Goal: Find specific page/section: Find specific page/section

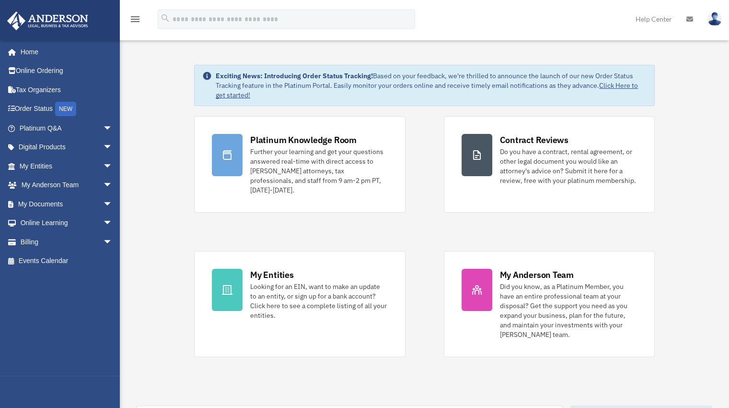
click at [103, 128] on span "arrow_drop_down" at bounding box center [112, 128] width 19 height 20
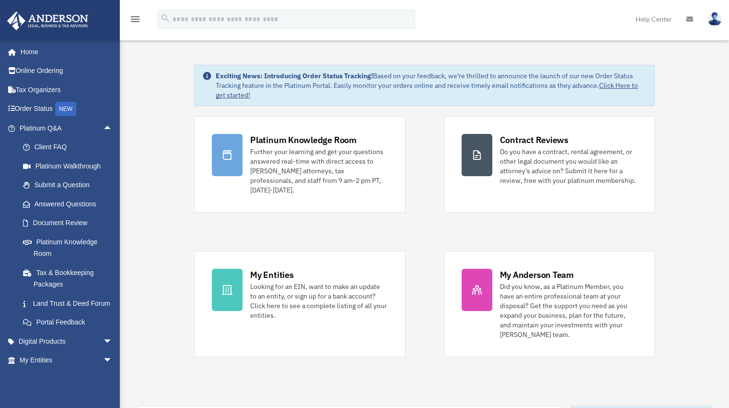
click at [79, 241] on link "Platinum Knowledge Room" at bounding box center [70, 247] width 114 height 31
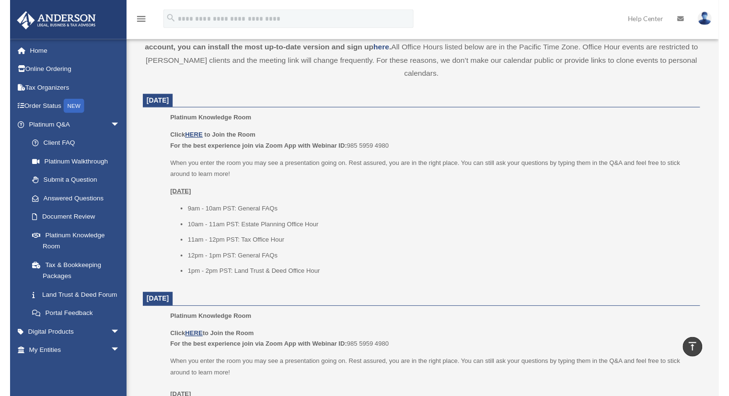
scroll to position [384, 0]
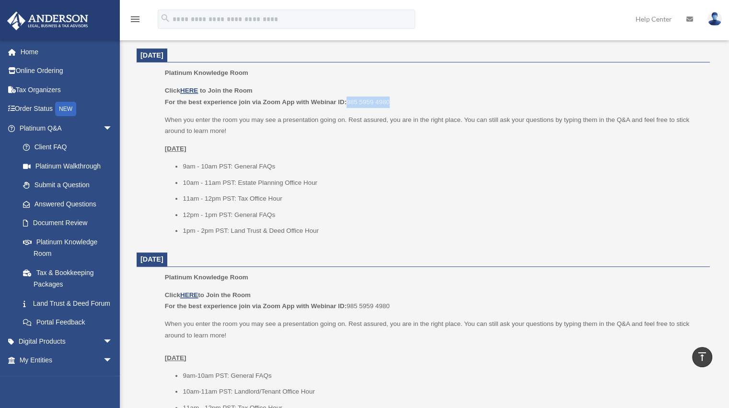
drag, startPoint x: 348, startPoint y: 100, endPoint x: 442, endPoint y: 97, distance: 93.5
click at [393, 100] on p "Click HERE to Join the Room For the best experience join via Zoom App with Webi…" at bounding box center [434, 96] width 538 height 23
copy p "985 5959 4980"
click at [193, 89] on u "HERE" at bounding box center [189, 90] width 18 height 7
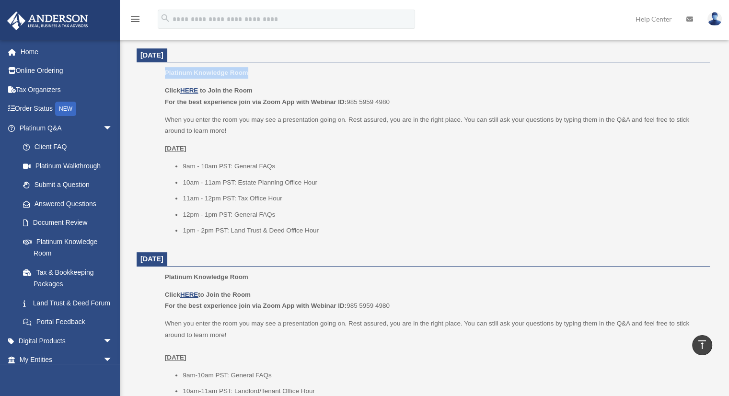
drag, startPoint x: 165, startPoint y: 71, endPoint x: 251, endPoint y: 74, distance: 85.9
click at [251, 74] on p "Platinum Knowledge Room" at bounding box center [434, 73] width 538 height 12
copy span "Platinum Knowledge Room"
click at [375, 164] on li "9am - 10am PST: General FAQs" at bounding box center [443, 167] width 521 height 12
click at [462, 371] on li "9am-10am PST: General FAQs" at bounding box center [443, 376] width 521 height 12
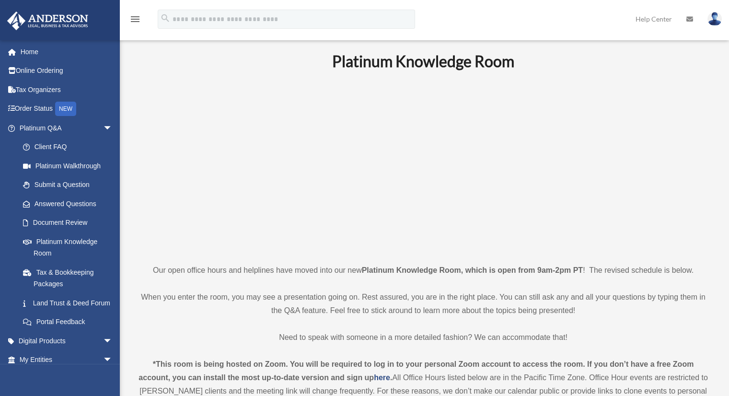
scroll to position [0, 0]
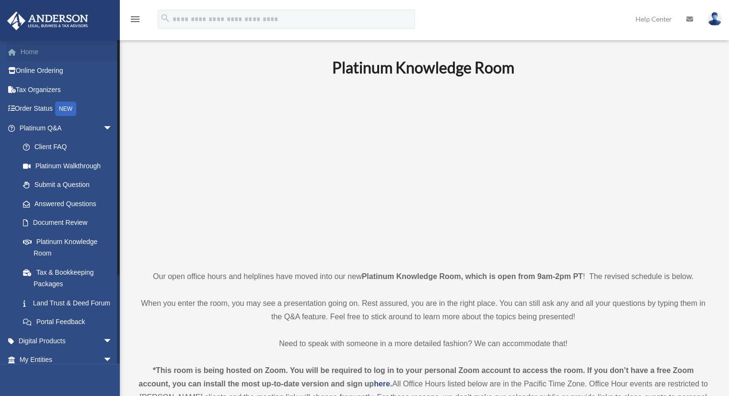
click at [26, 52] on link "Home" at bounding box center [67, 51] width 120 height 19
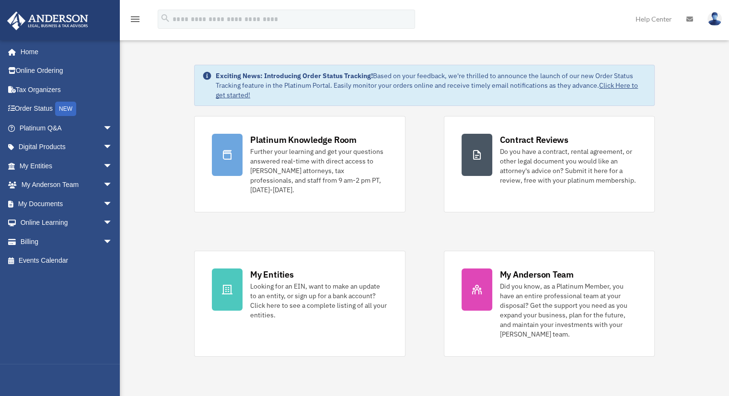
click at [711, 16] on img at bounding box center [715, 19] width 14 height 14
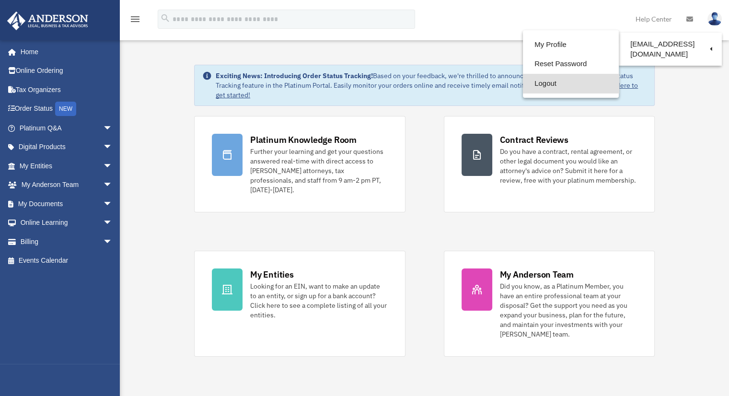
click at [543, 84] on link "Logout" at bounding box center [571, 84] width 96 height 20
